Goal: Transaction & Acquisition: Purchase product/service

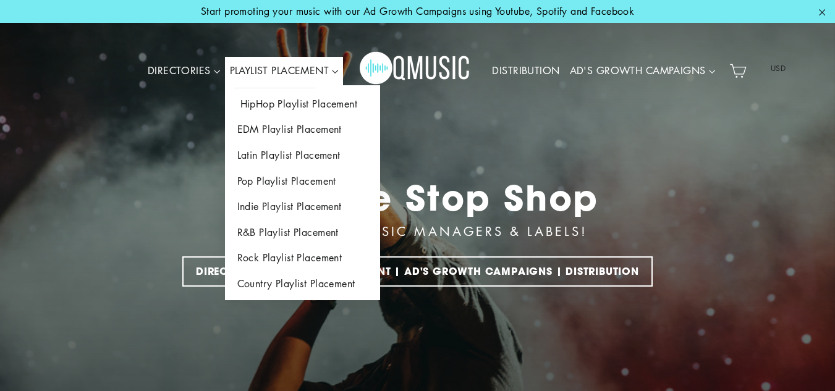
click at [289, 103] on link "HipHop Playlist Placement" at bounding box center [302, 105] width 155 height 26
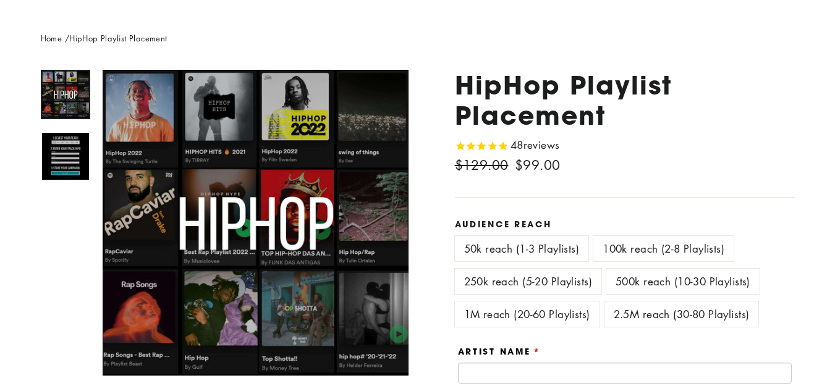
scroll to position [147, 0]
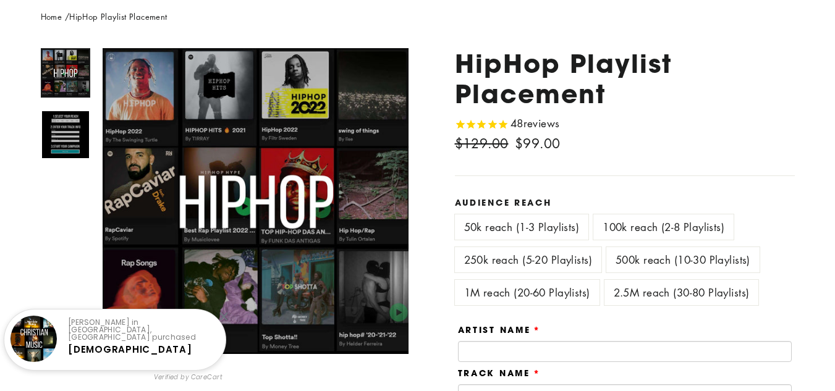
click at [647, 223] on label "100k reach (2-8 Playlists)" at bounding box center [664, 227] width 140 height 25
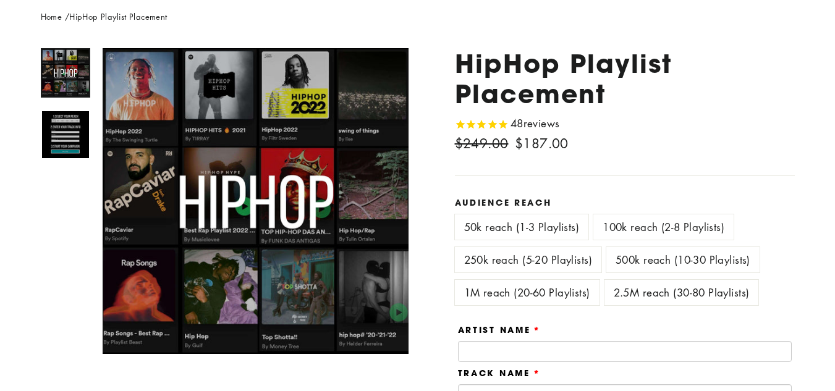
click at [529, 261] on label "250k reach (5-20 Playlists)" at bounding box center [528, 259] width 147 height 25
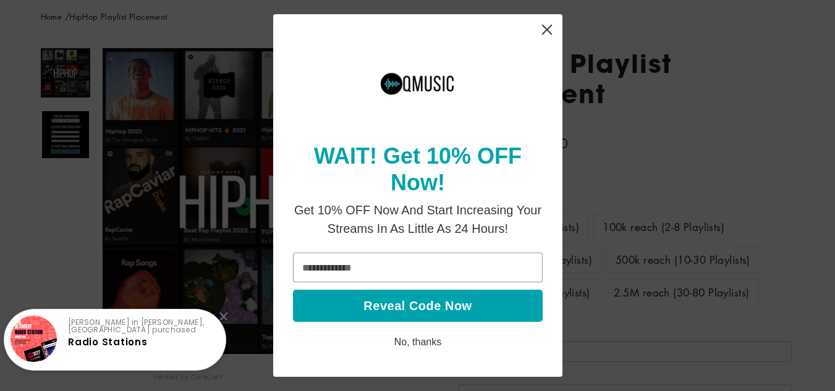
click at [549, 27] on icon "Close" at bounding box center [547, 30] width 10 height 10
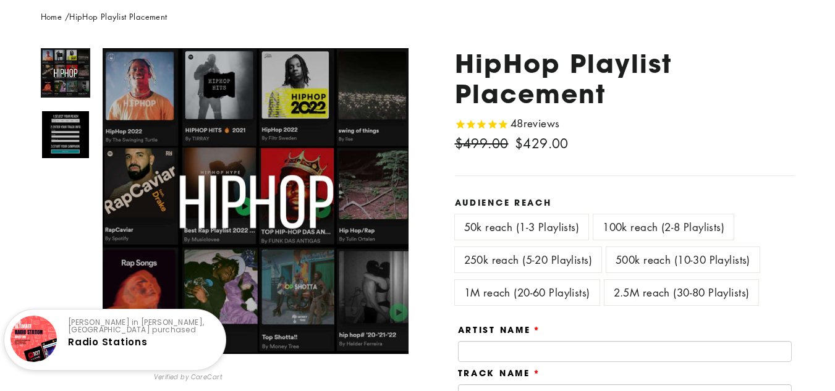
click at [523, 223] on label "50k reach (1-3 Playlists)" at bounding box center [522, 227] width 134 height 25
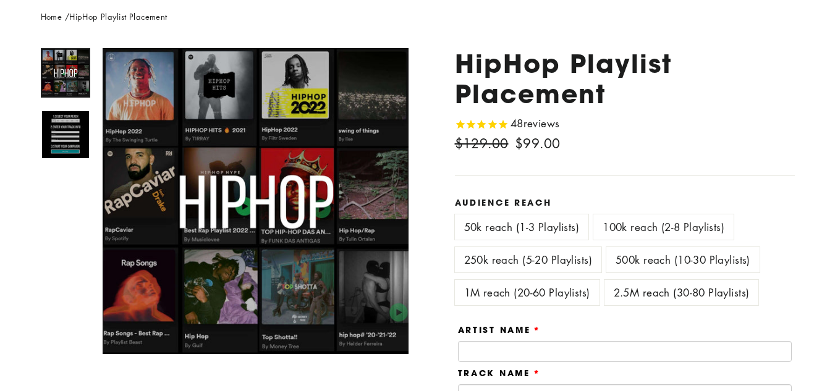
click at [649, 242] on div "100k reach (2-8 Playlists)" at bounding box center [666, 231] width 145 height 33
click at [646, 229] on label "100k reach (2-8 Playlists)" at bounding box center [664, 227] width 140 height 25
click at [498, 260] on label "250k reach (5-20 Playlists)" at bounding box center [528, 259] width 147 height 25
click at [524, 226] on label "50k reach (1-3 Playlists)" at bounding box center [522, 227] width 134 height 25
